Goal: Information Seeking & Learning: Learn about a topic

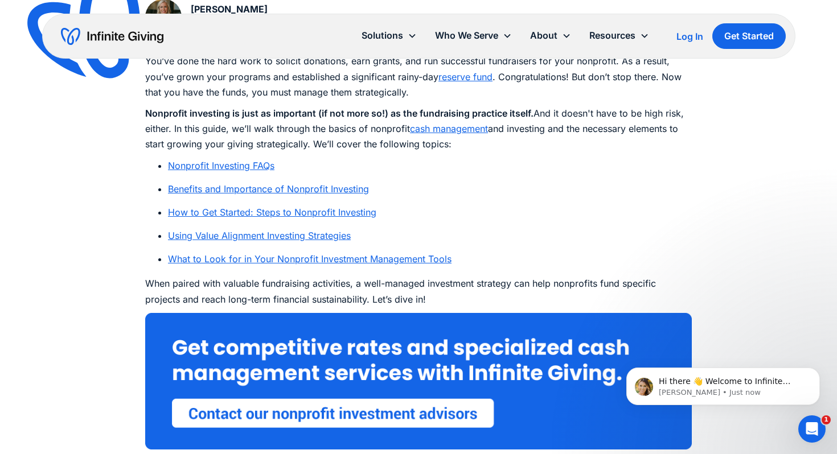
scroll to position [629, 0]
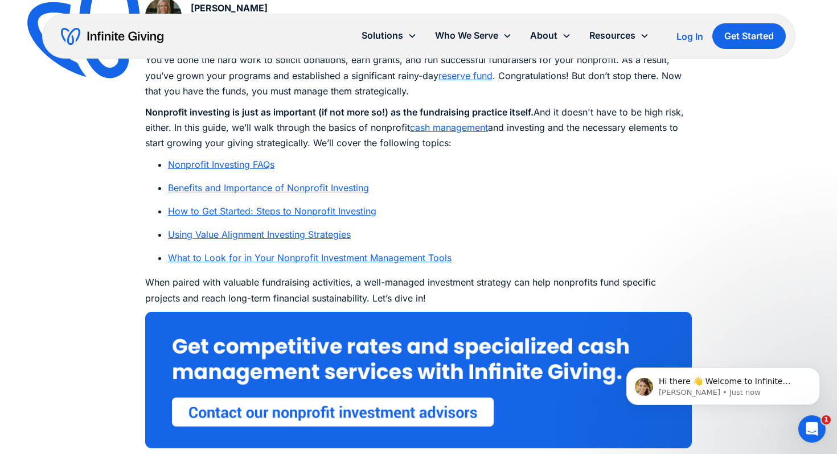
click at [454, 130] on link "cash management" at bounding box center [449, 127] width 78 height 11
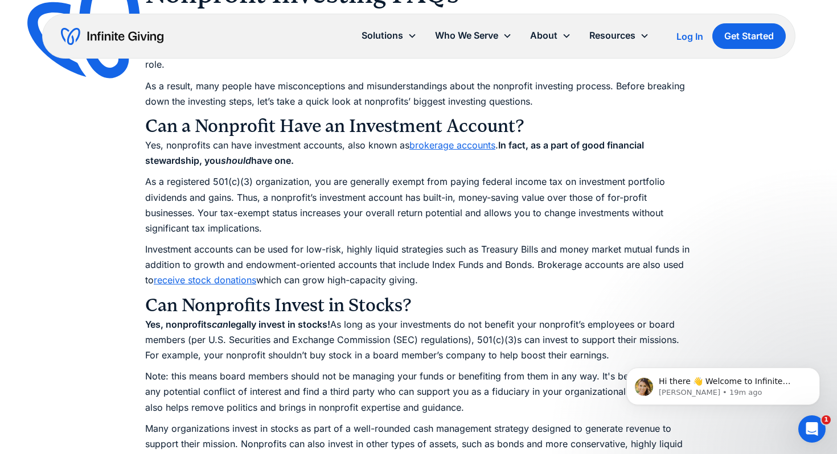
scroll to position [1110, 0]
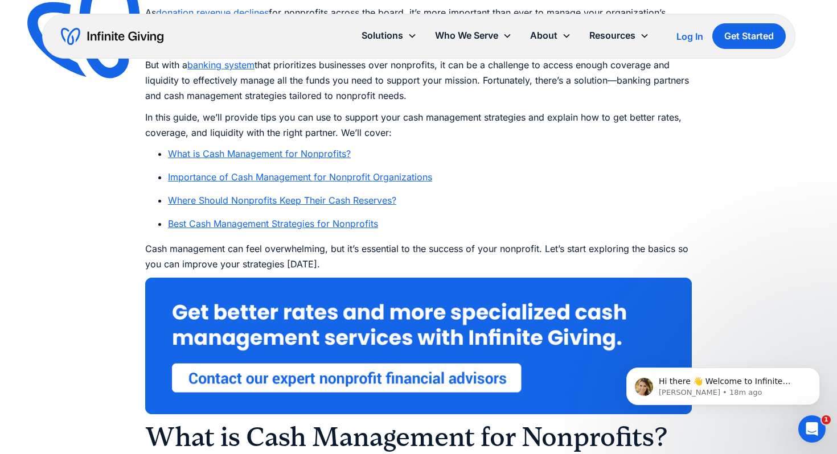
scroll to position [677, 0]
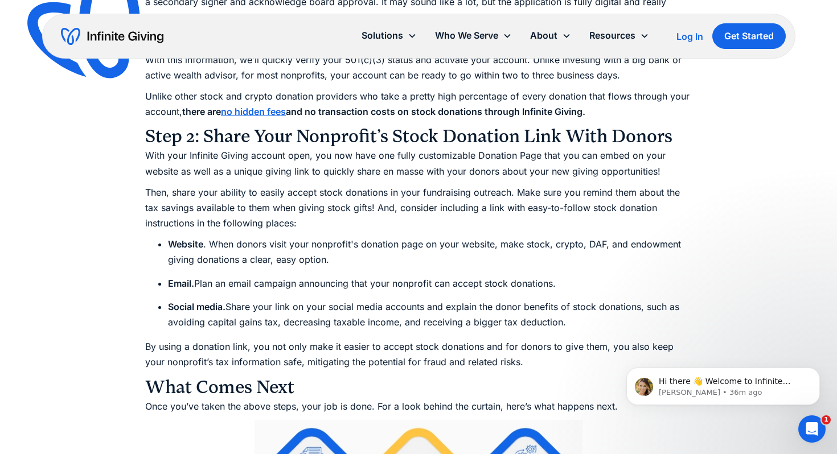
scroll to position [1720, 0]
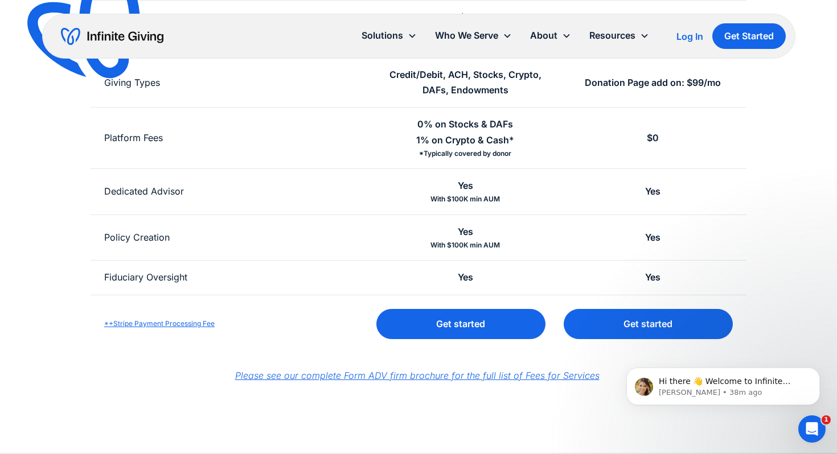
scroll to position [415, 0]
